Goal: Transaction & Acquisition: Book appointment/travel/reservation

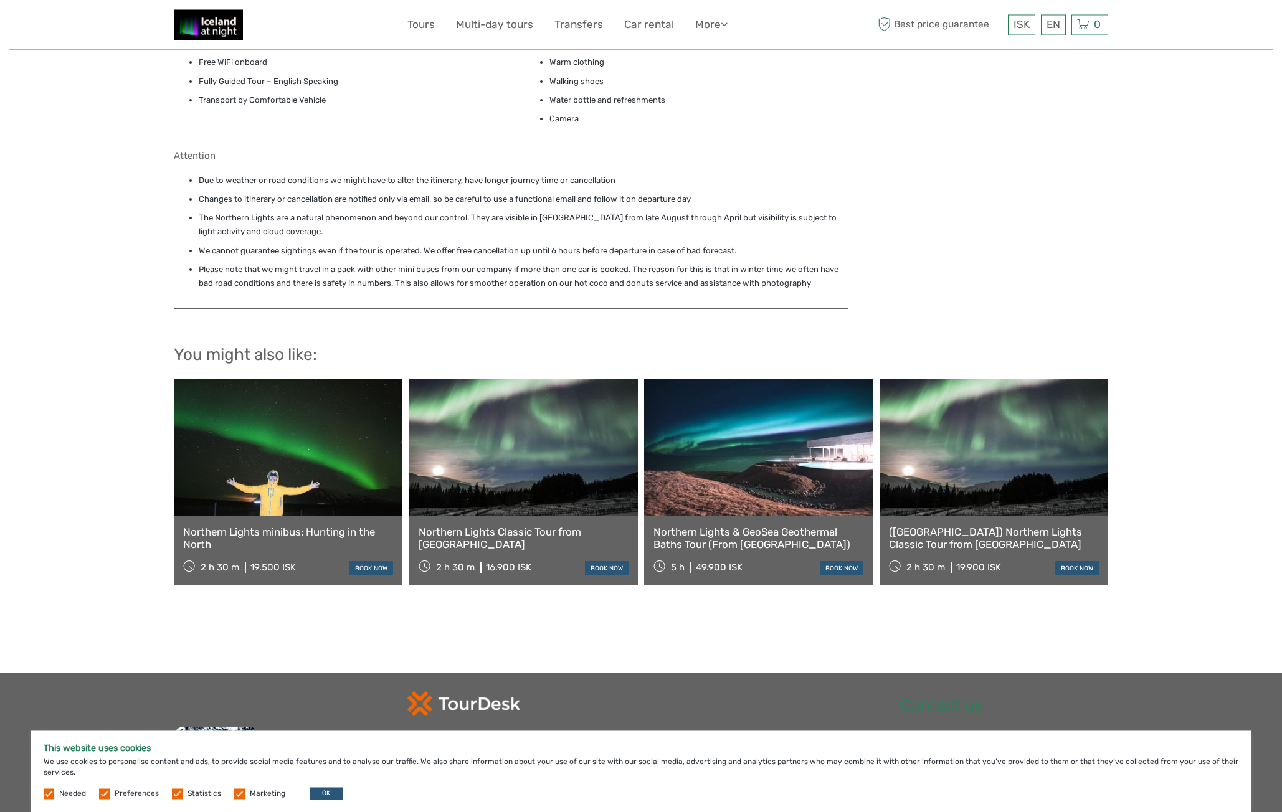
scroll to position [1066, 0]
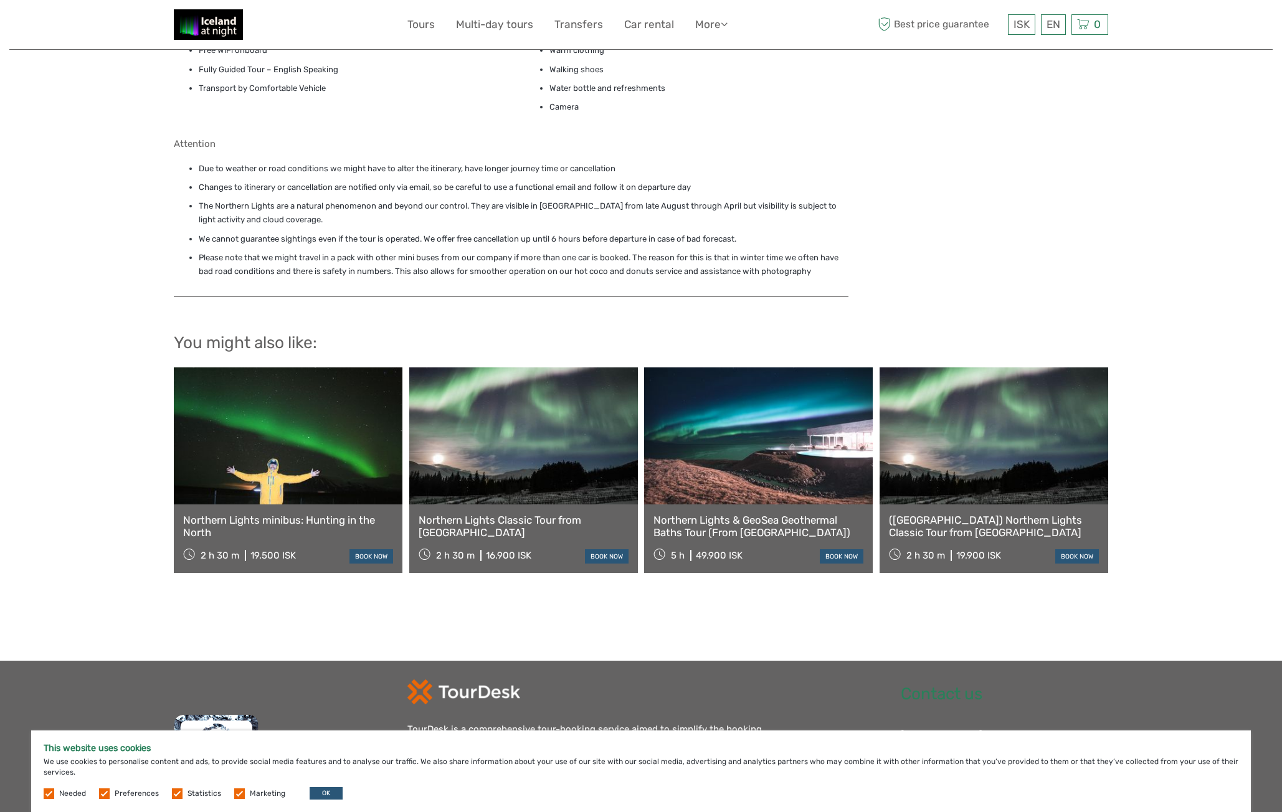
click at [285, 453] on link at bounding box center [288, 435] width 229 height 137
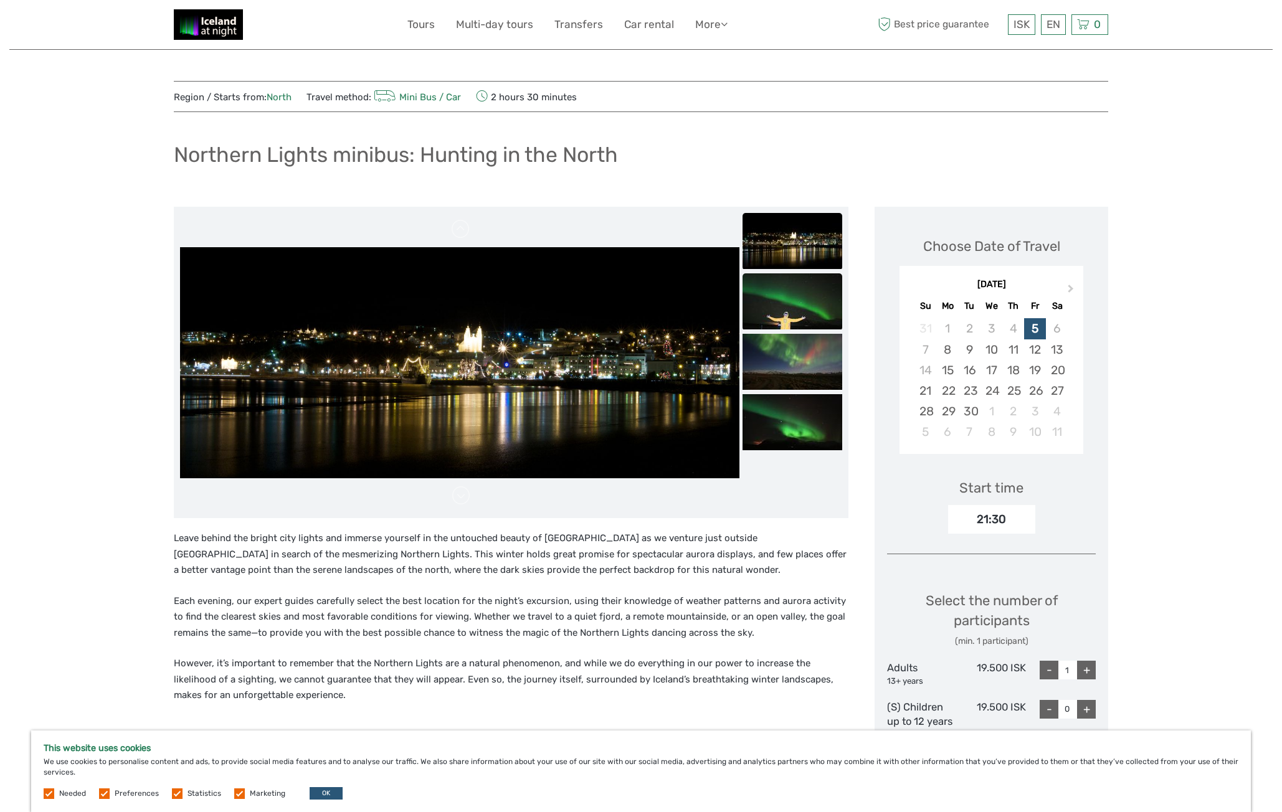
click at [773, 311] on img at bounding box center [792, 301] width 100 height 56
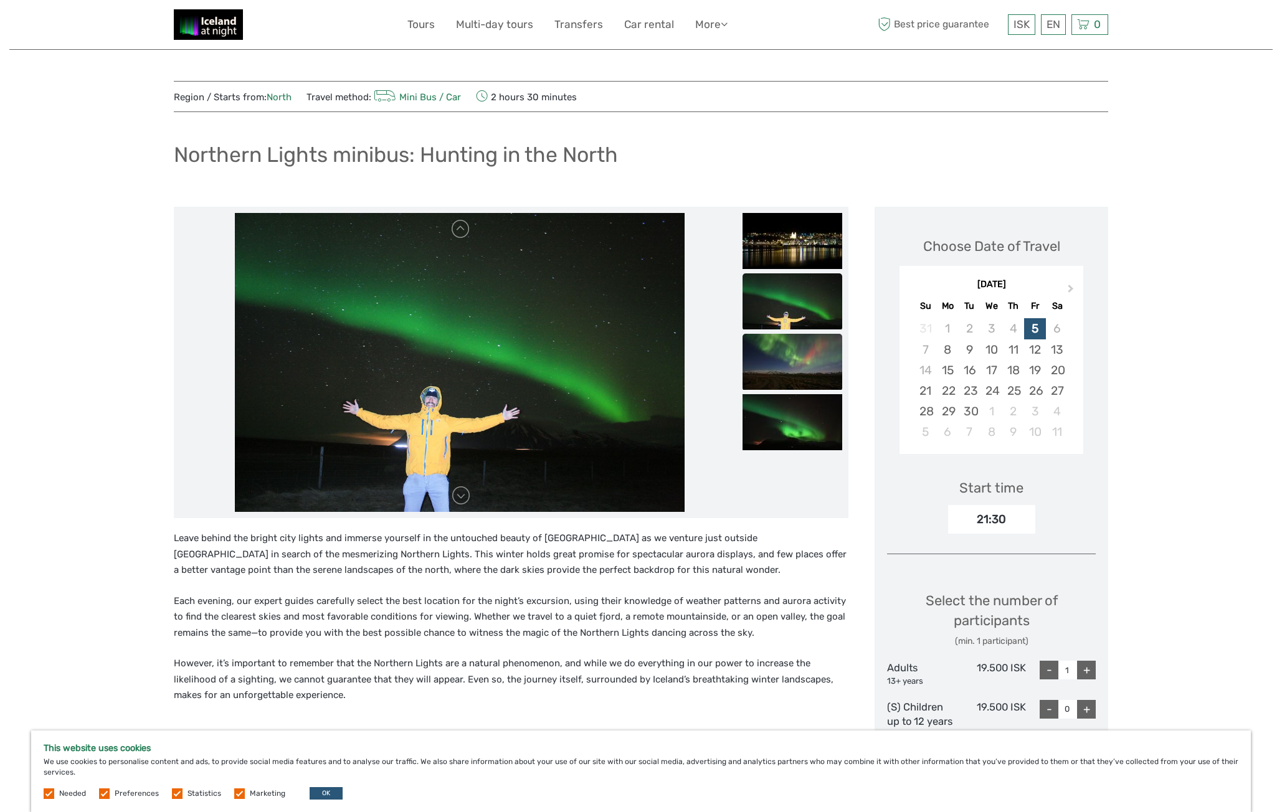
click at [790, 346] on img at bounding box center [792, 362] width 100 height 56
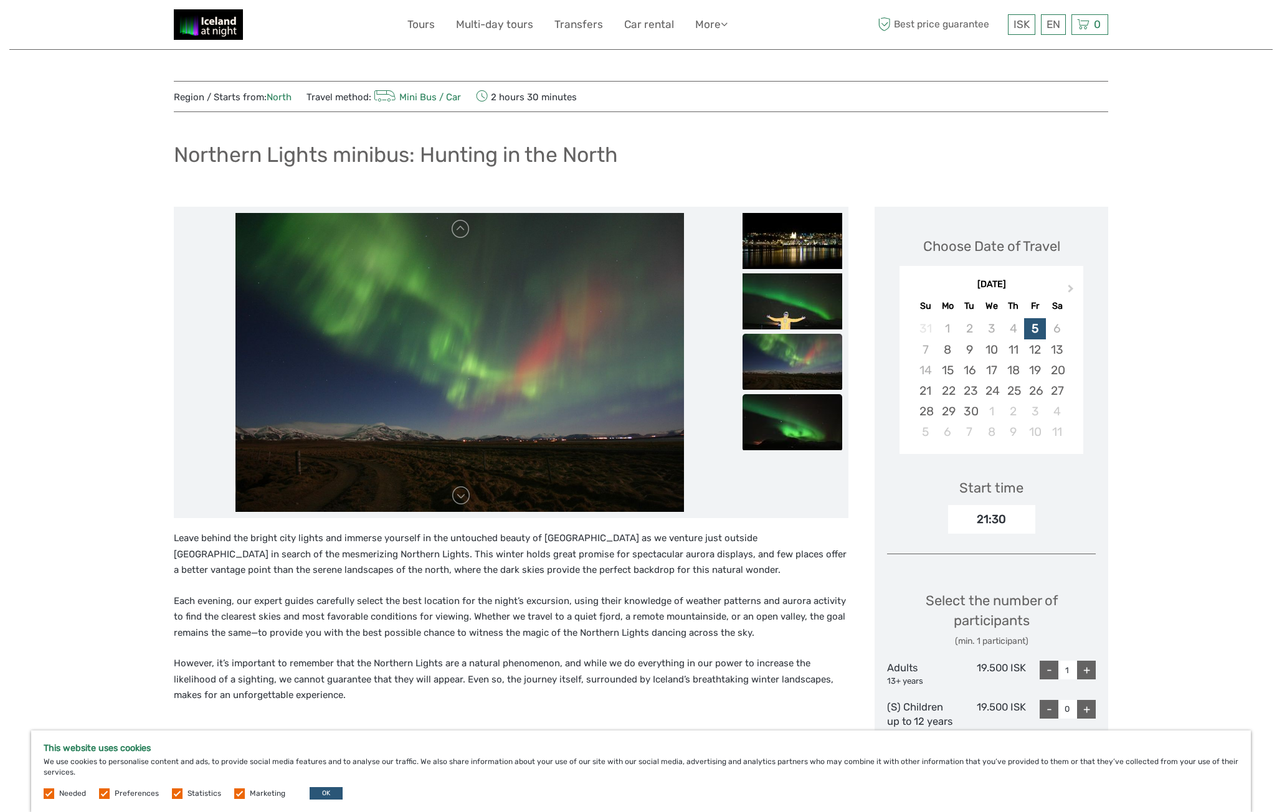
click at [790, 404] on img at bounding box center [792, 422] width 100 height 56
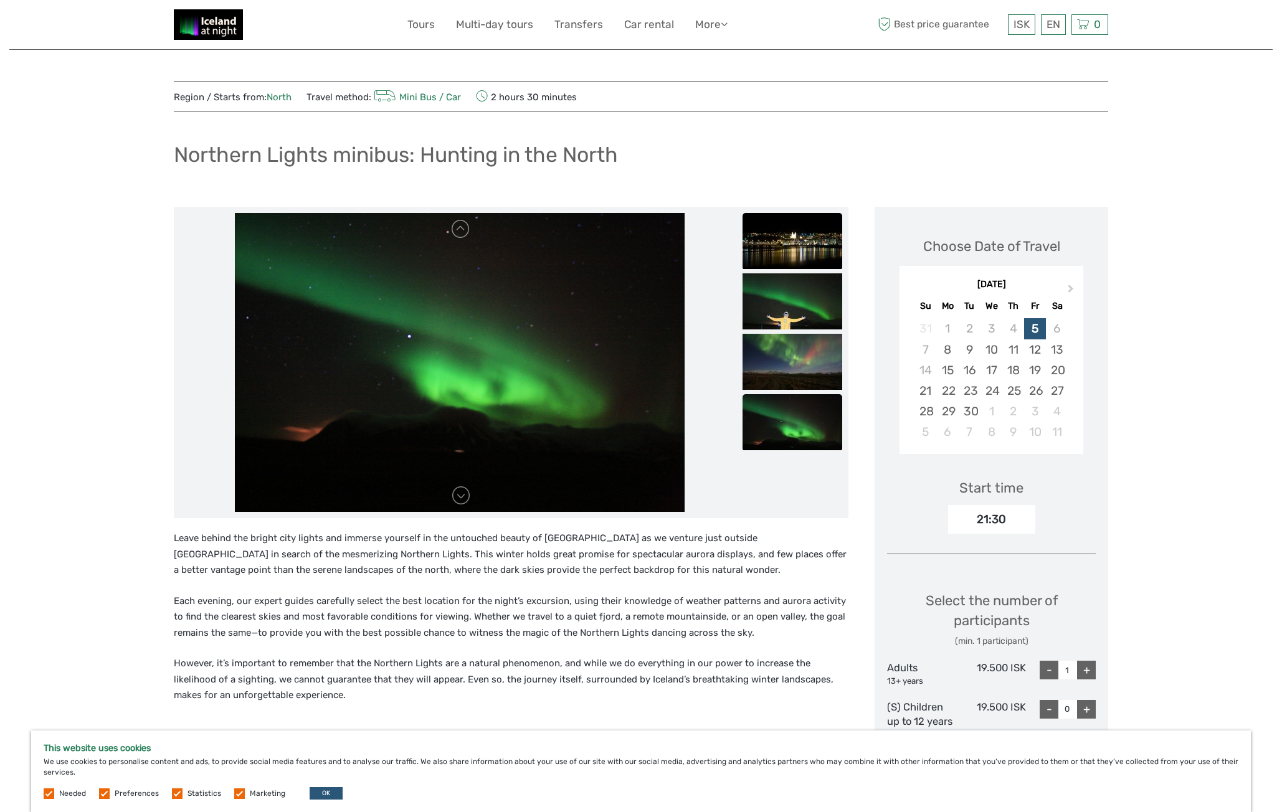
click at [782, 257] on img at bounding box center [792, 241] width 100 height 56
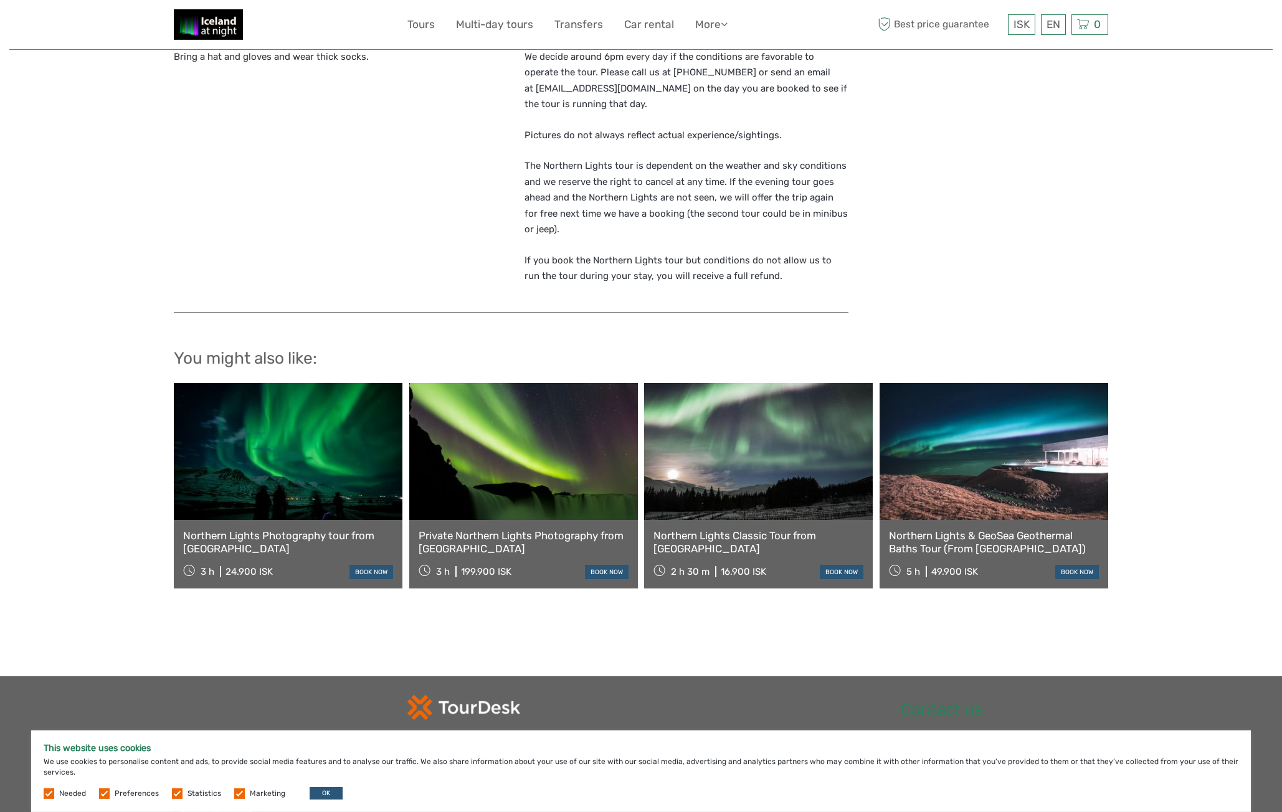
scroll to position [1046, 0]
click at [989, 455] on link at bounding box center [993, 450] width 229 height 137
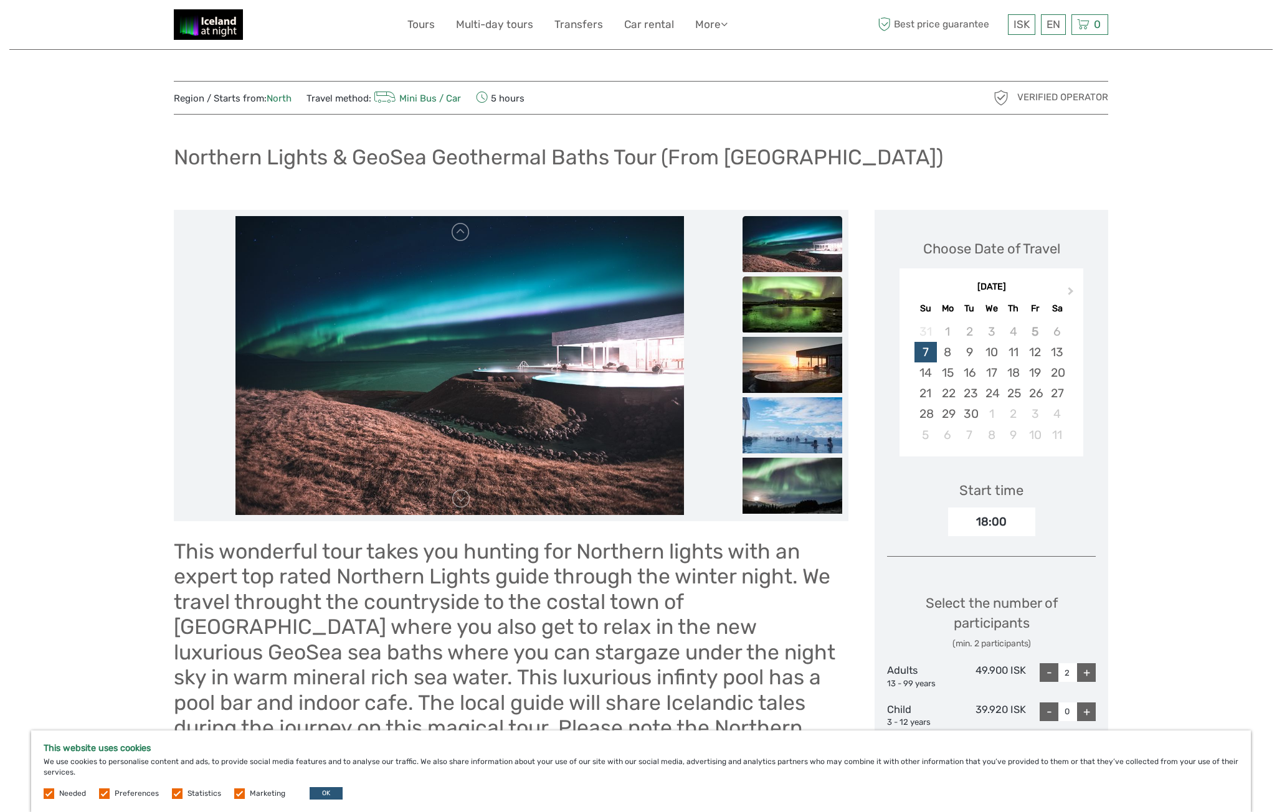
click at [753, 326] on img at bounding box center [792, 305] width 100 height 56
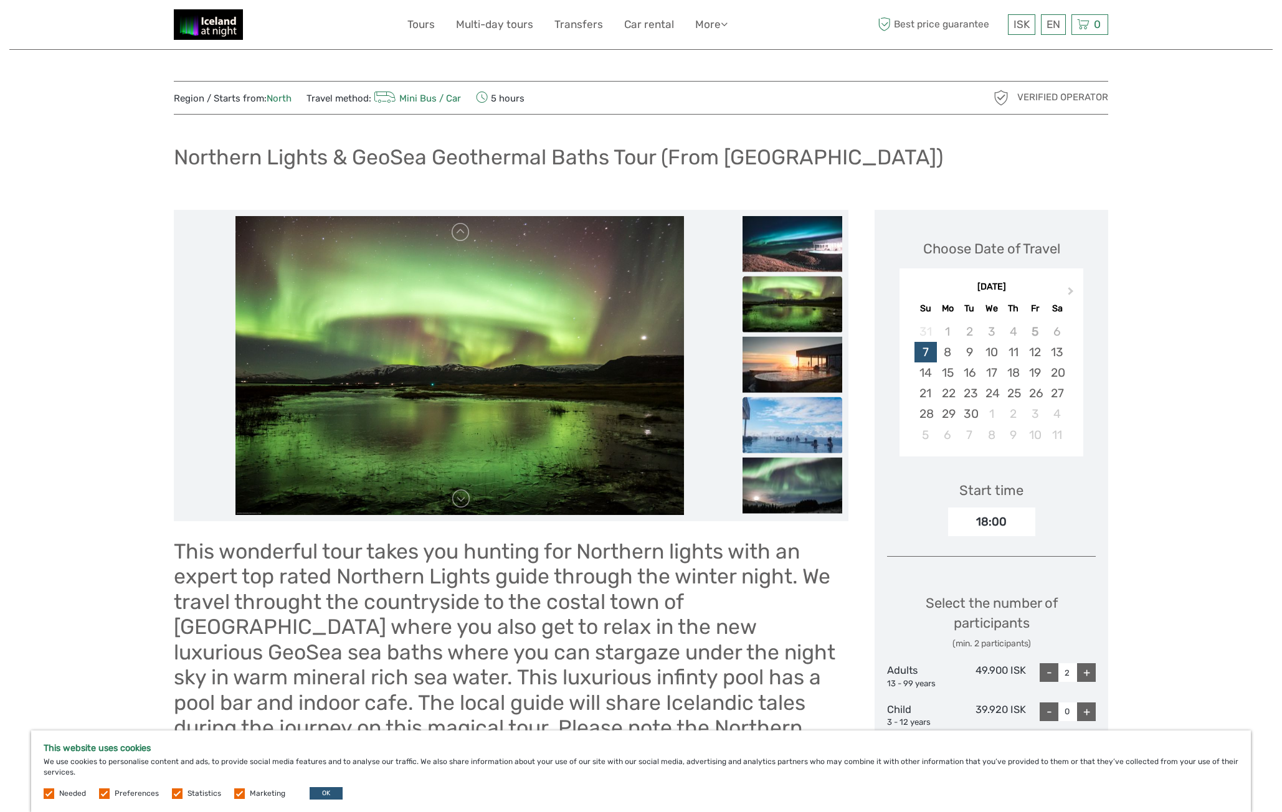
click at [804, 431] on img at bounding box center [792, 425] width 100 height 56
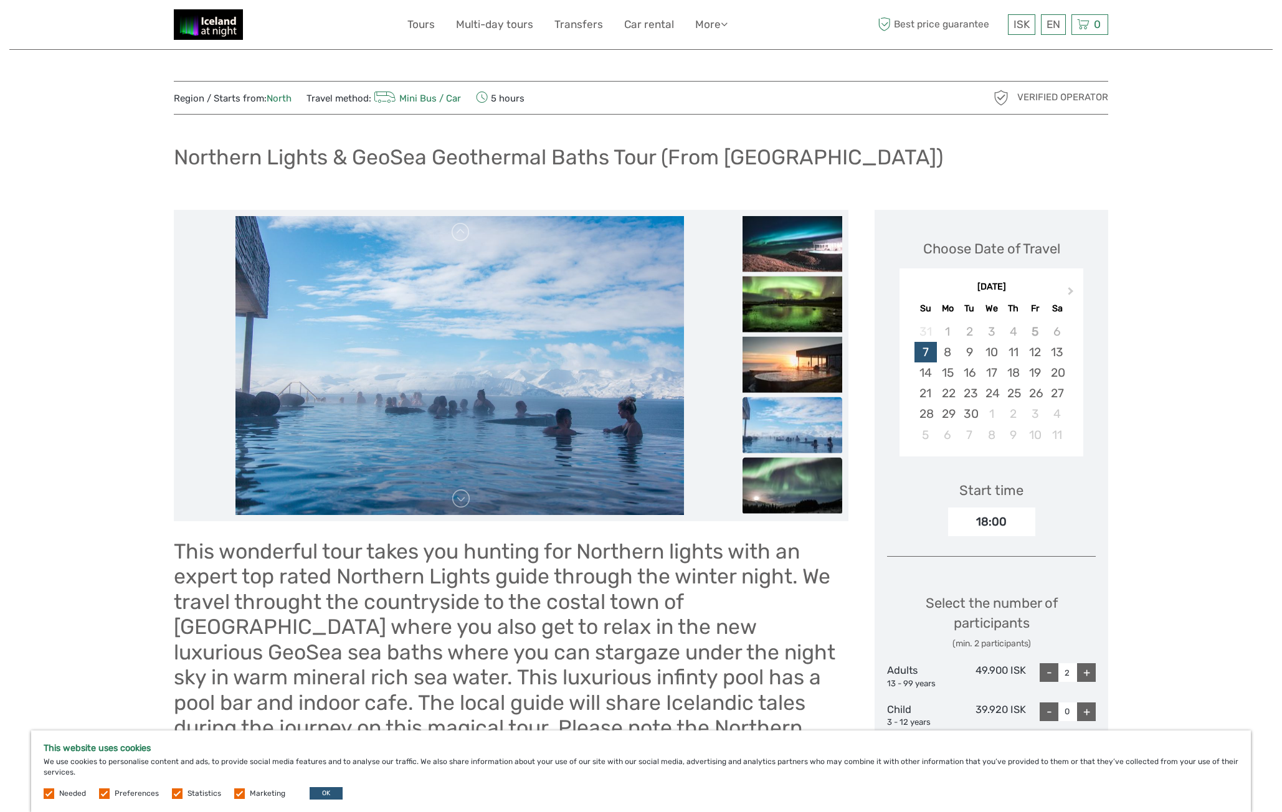
click at [807, 475] on img at bounding box center [792, 485] width 100 height 56
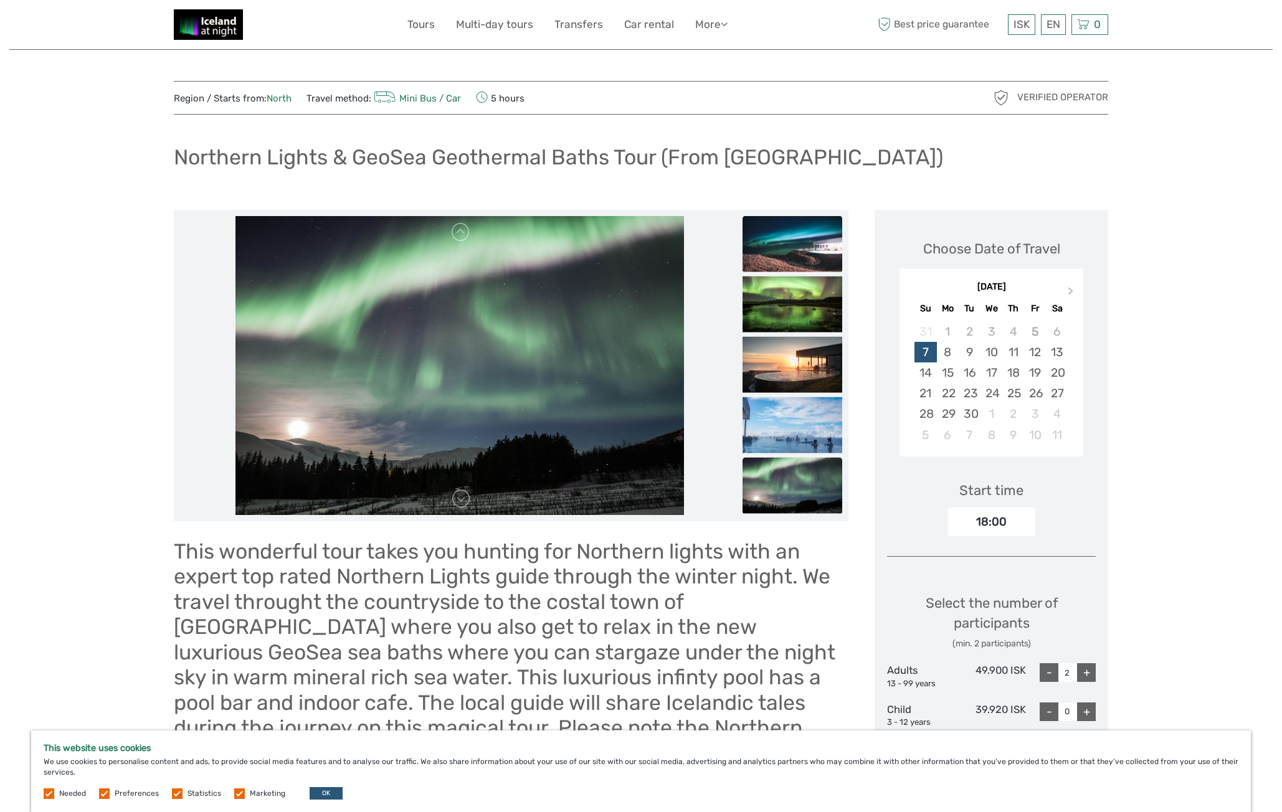
click at [788, 235] on img at bounding box center [792, 244] width 100 height 56
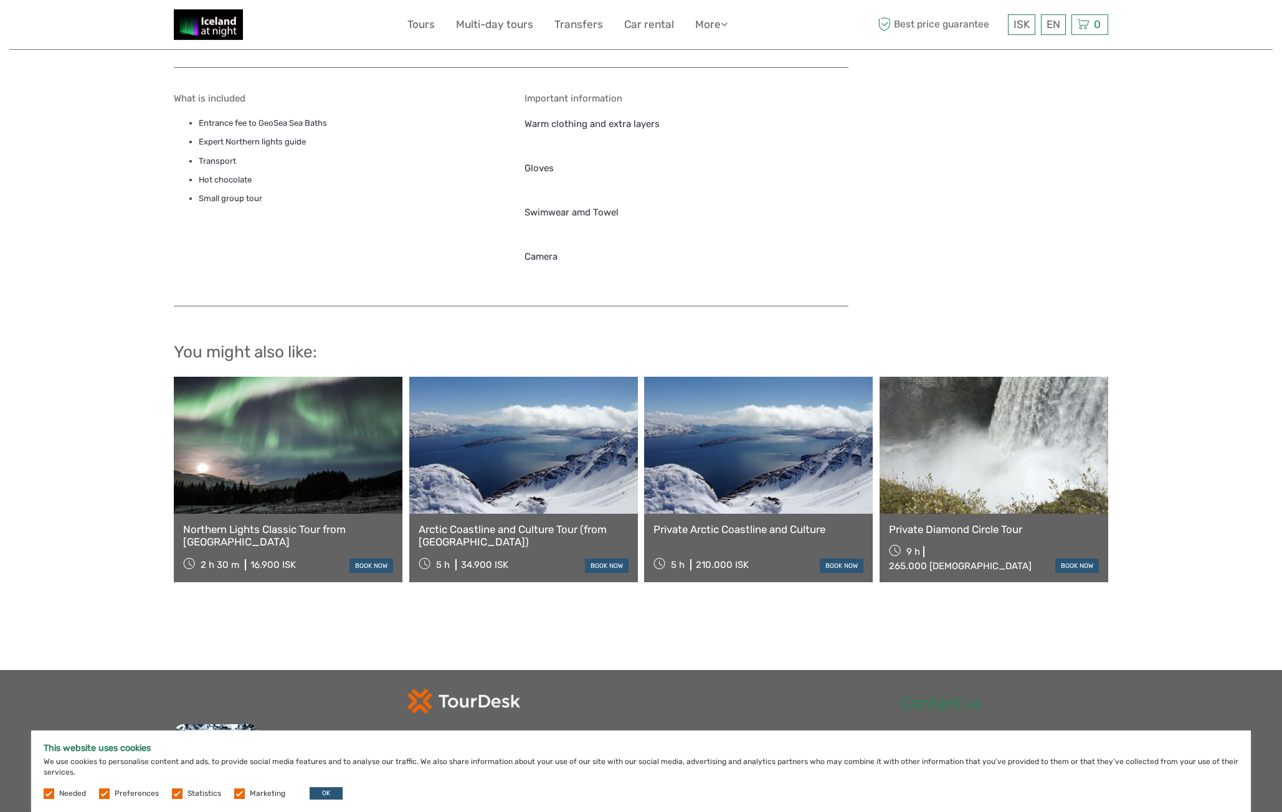
scroll to position [1365, 0]
